Goal: Information Seeking & Learning: Learn about a topic

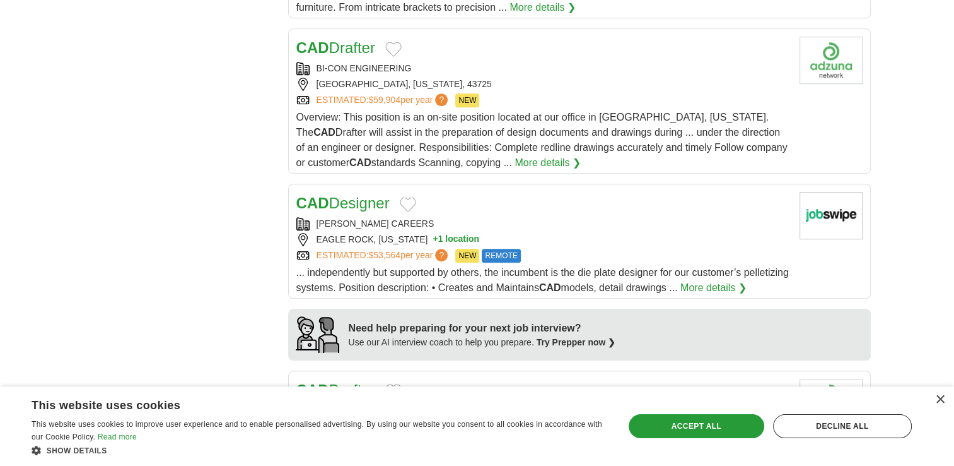
scroll to position [833, 0]
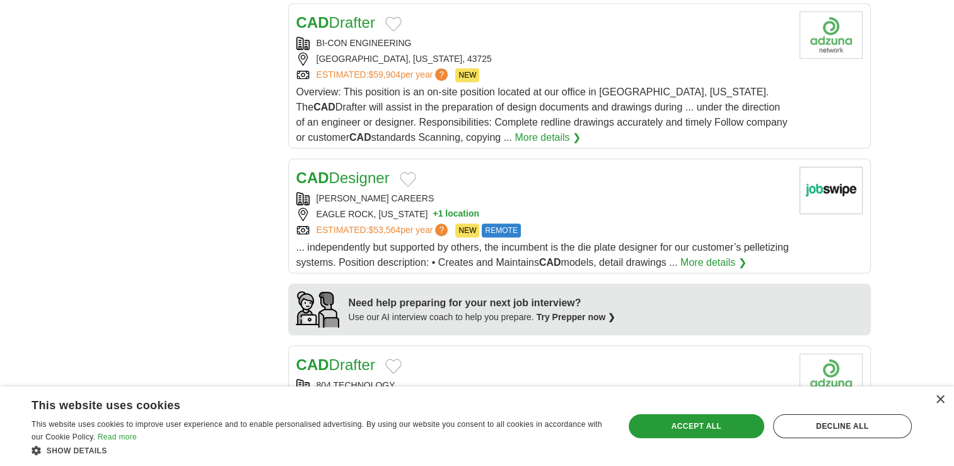
click at [323, 179] on strong "CAD" at bounding box center [312, 177] width 33 height 17
click at [944, 394] on div "× This website uses cookies This website uses cookies to improve user experienc…" at bounding box center [477, 425] width 954 height 79
click at [944, 396] on div "×" at bounding box center [940, 399] width 9 height 9
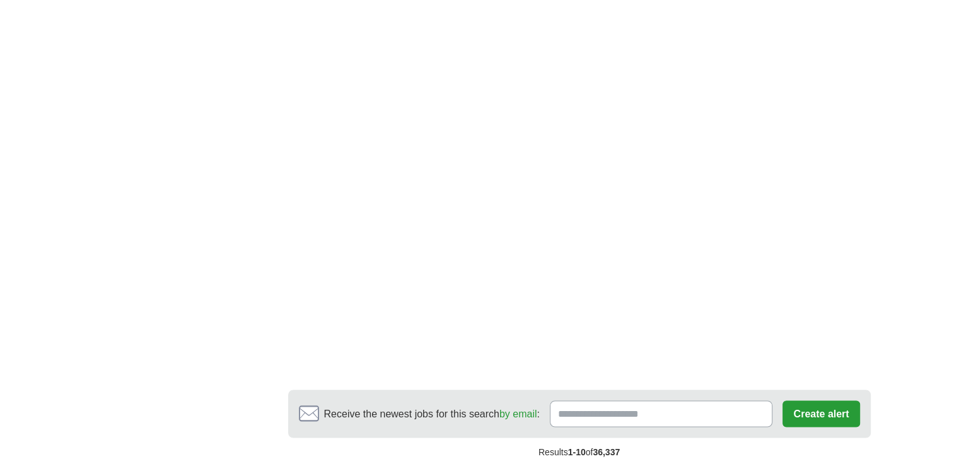
scroll to position [2019, 0]
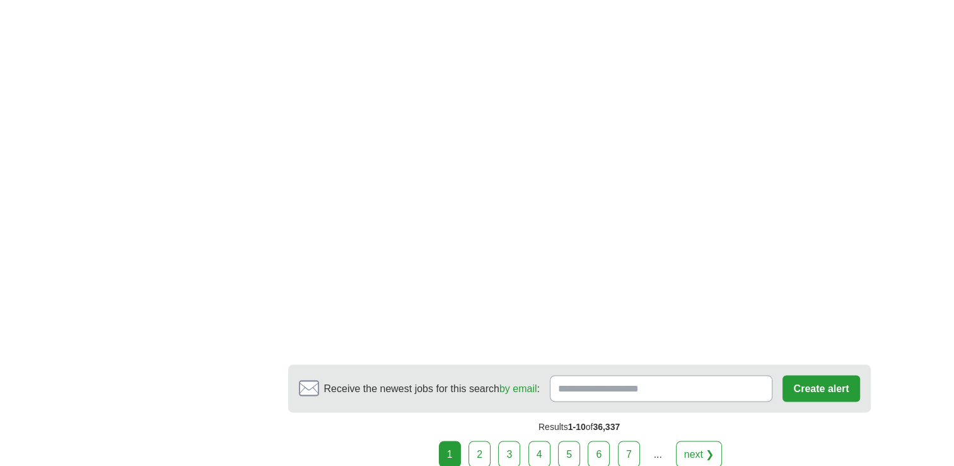
click at [484, 450] on link "2" at bounding box center [480, 453] width 22 height 26
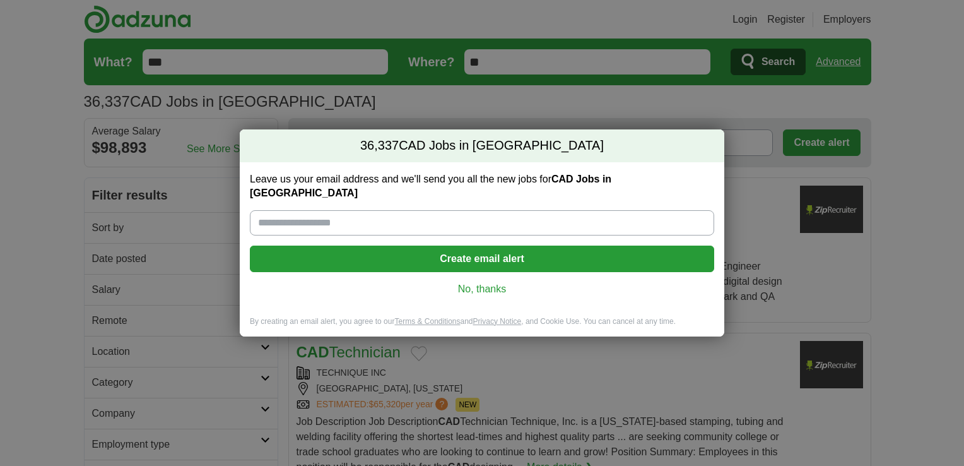
click at [460, 286] on link "No, thanks" at bounding box center [482, 289] width 444 height 14
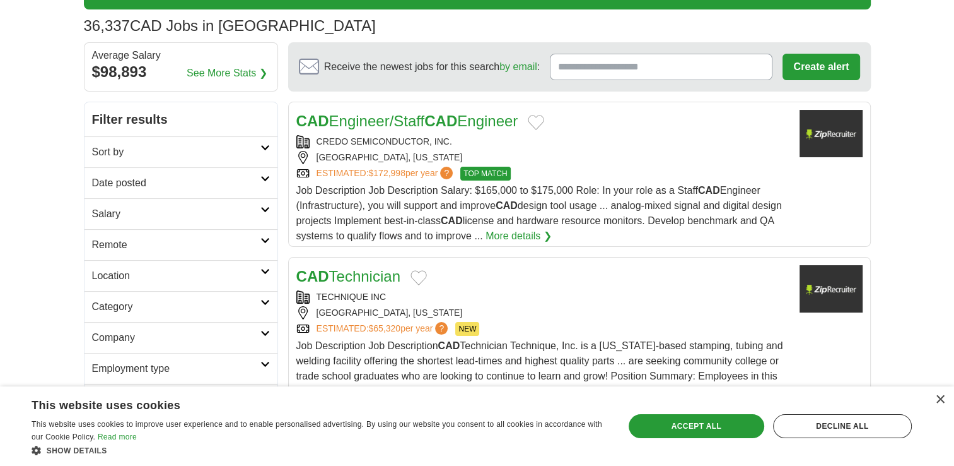
scroll to position [101, 0]
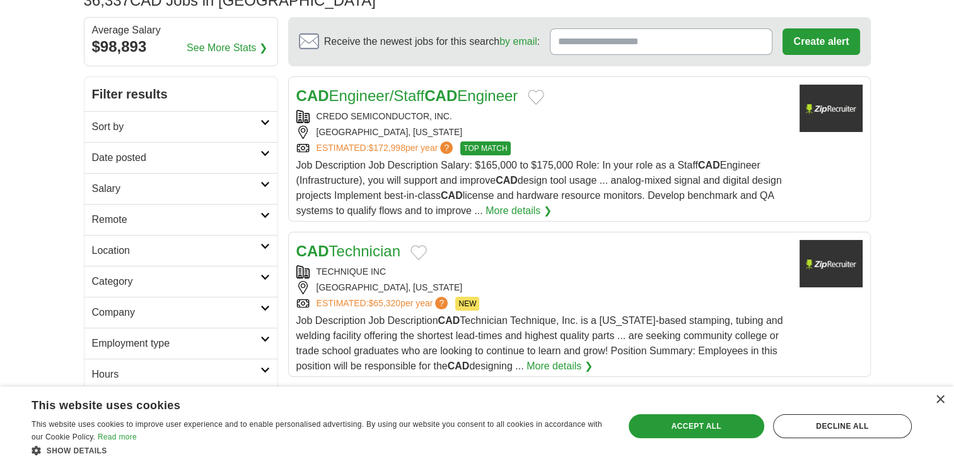
click at [373, 253] on link "CAD Technician" at bounding box center [348, 250] width 104 height 17
click at [719, 416] on div "Accept all" at bounding box center [697, 426] width 136 height 24
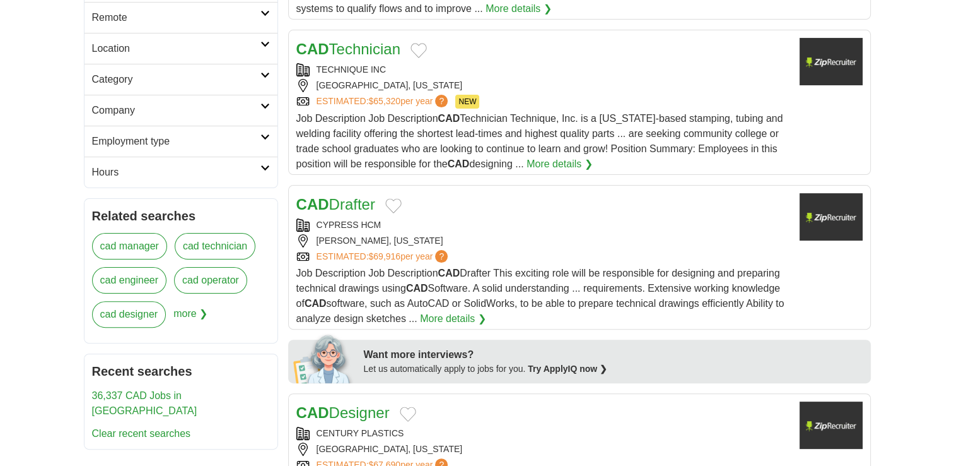
scroll to position [379, 0]
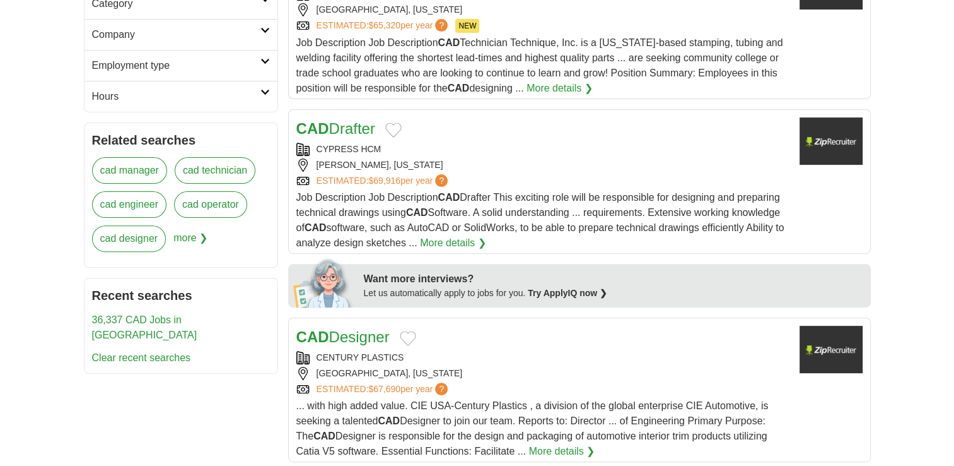
click at [333, 341] on link "CAD Designer" at bounding box center [342, 336] width 93 height 17
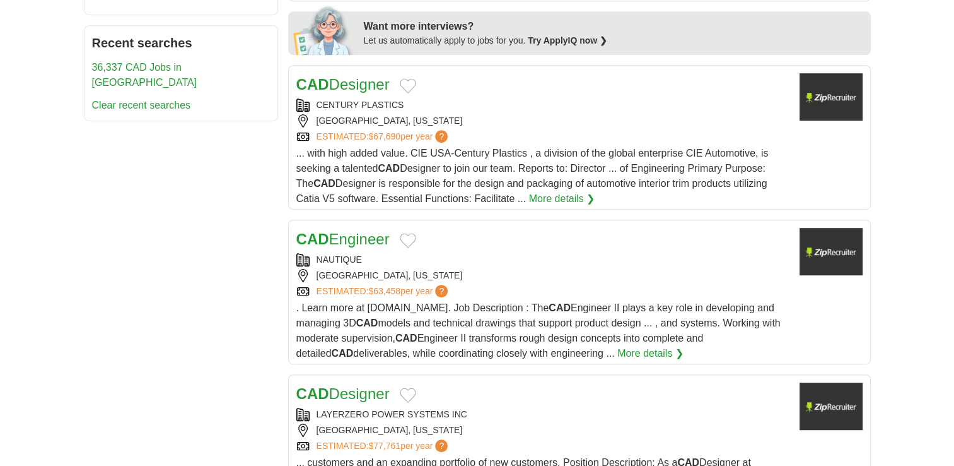
scroll to position [656, 0]
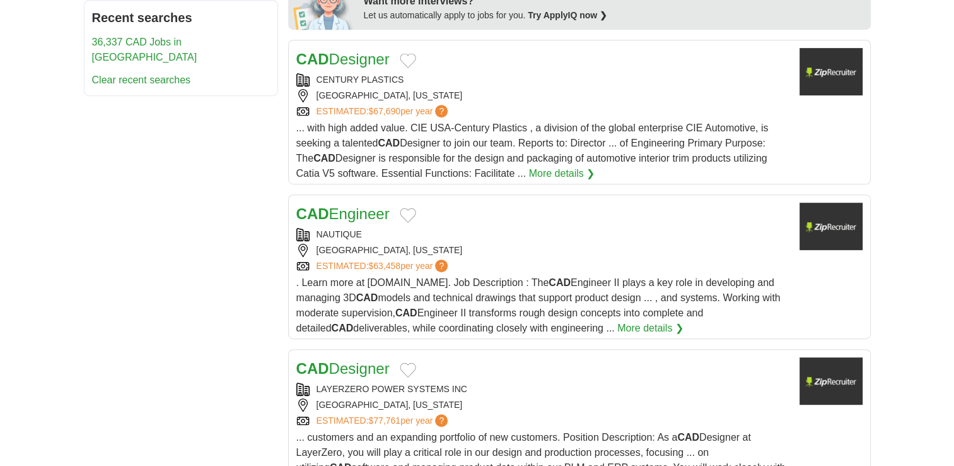
click at [344, 228] on div "NAUTIQUE" at bounding box center [542, 234] width 493 height 13
click at [383, 361] on link "CAD Designer" at bounding box center [342, 368] width 93 height 17
